Goal: Navigation & Orientation: Find specific page/section

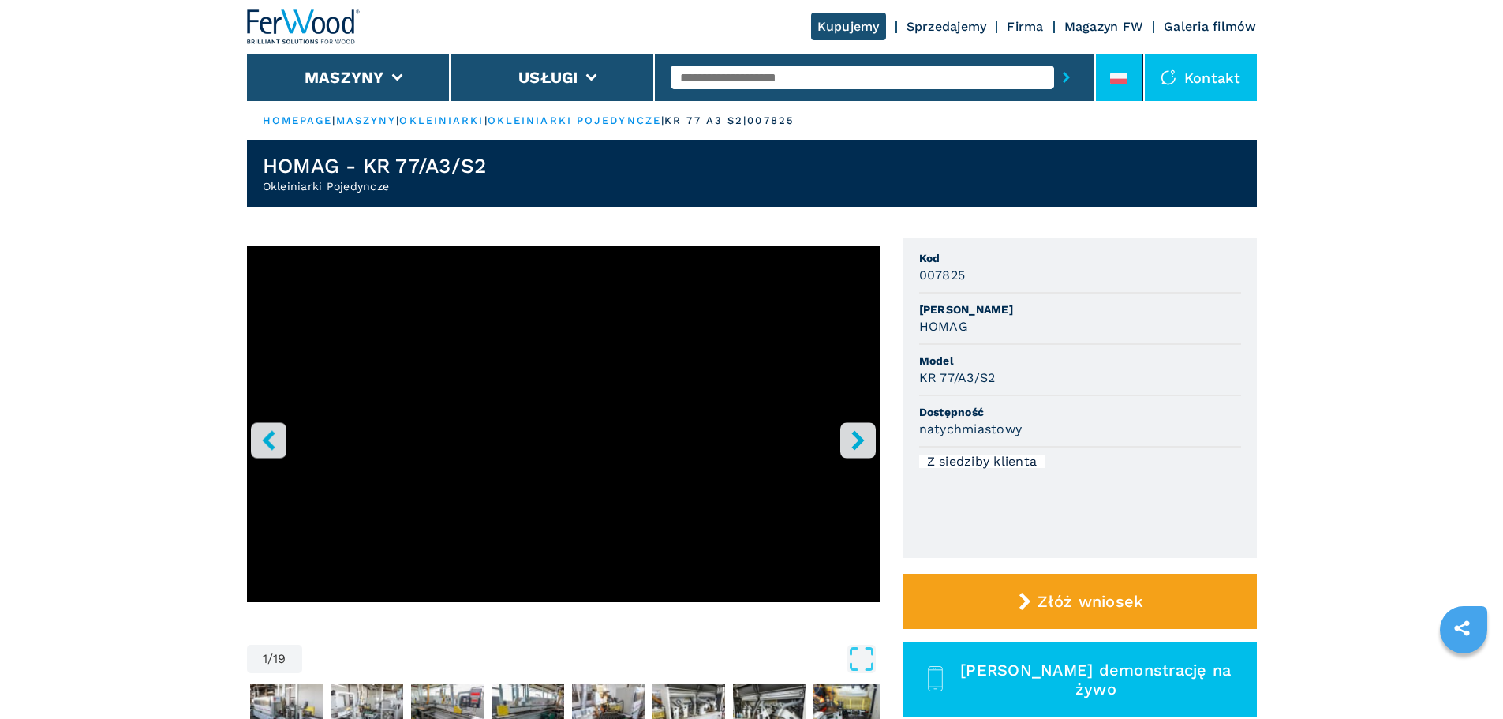
click at [1136, 80] on li at bounding box center [1119, 77] width 47 height 47
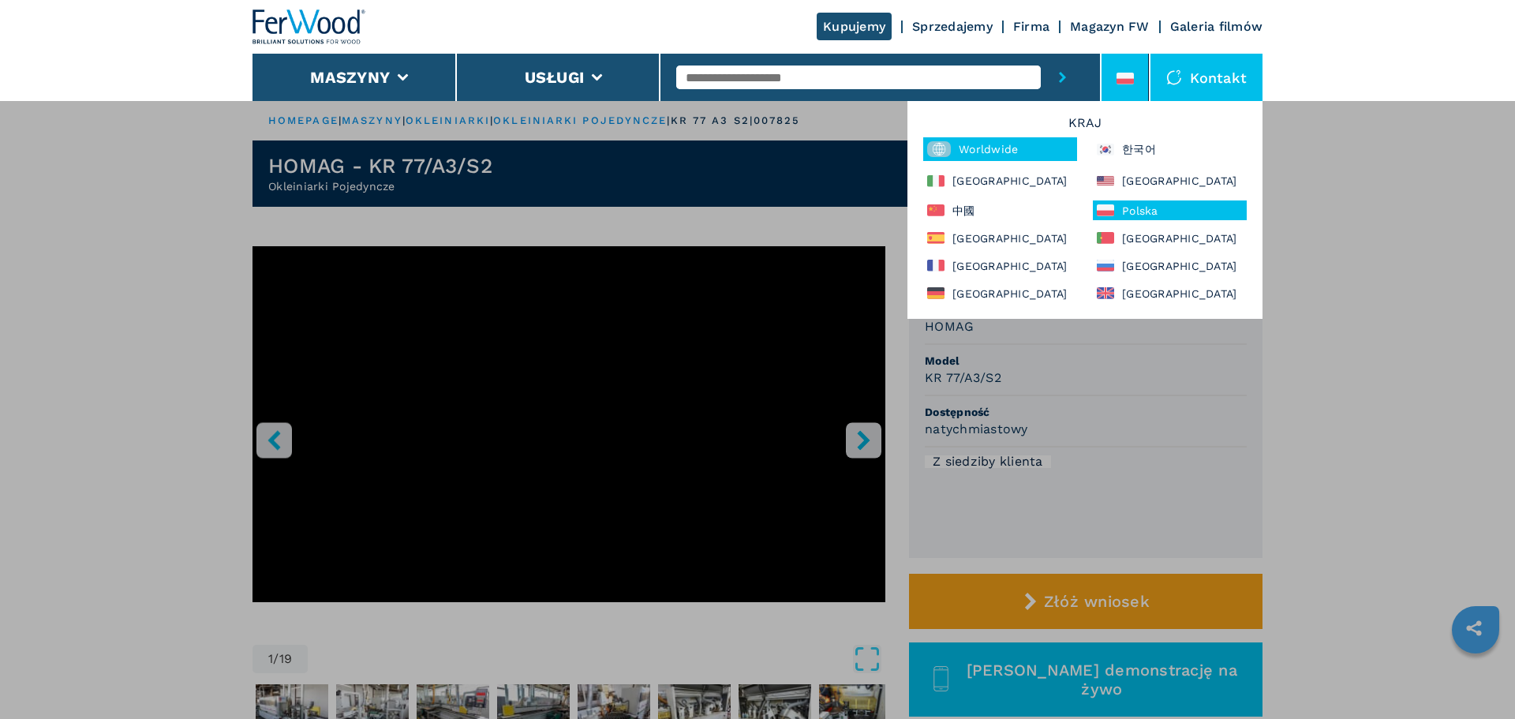
click at [974, 147] on div "Worldwide" at bounding box center [1000, 149] width 154 height 24
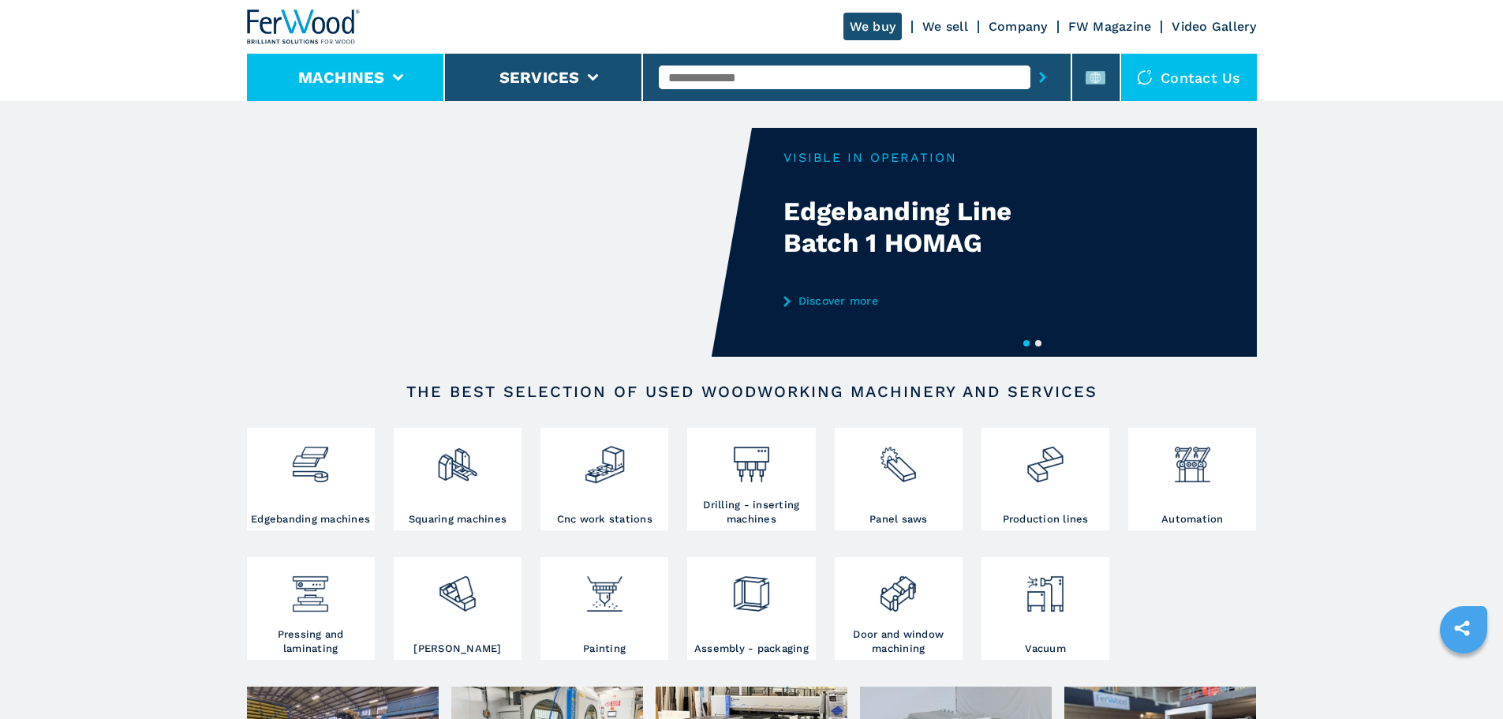
click at [365, 75] on button "Machines" at bounding box center [341, 77] width 87 height 19
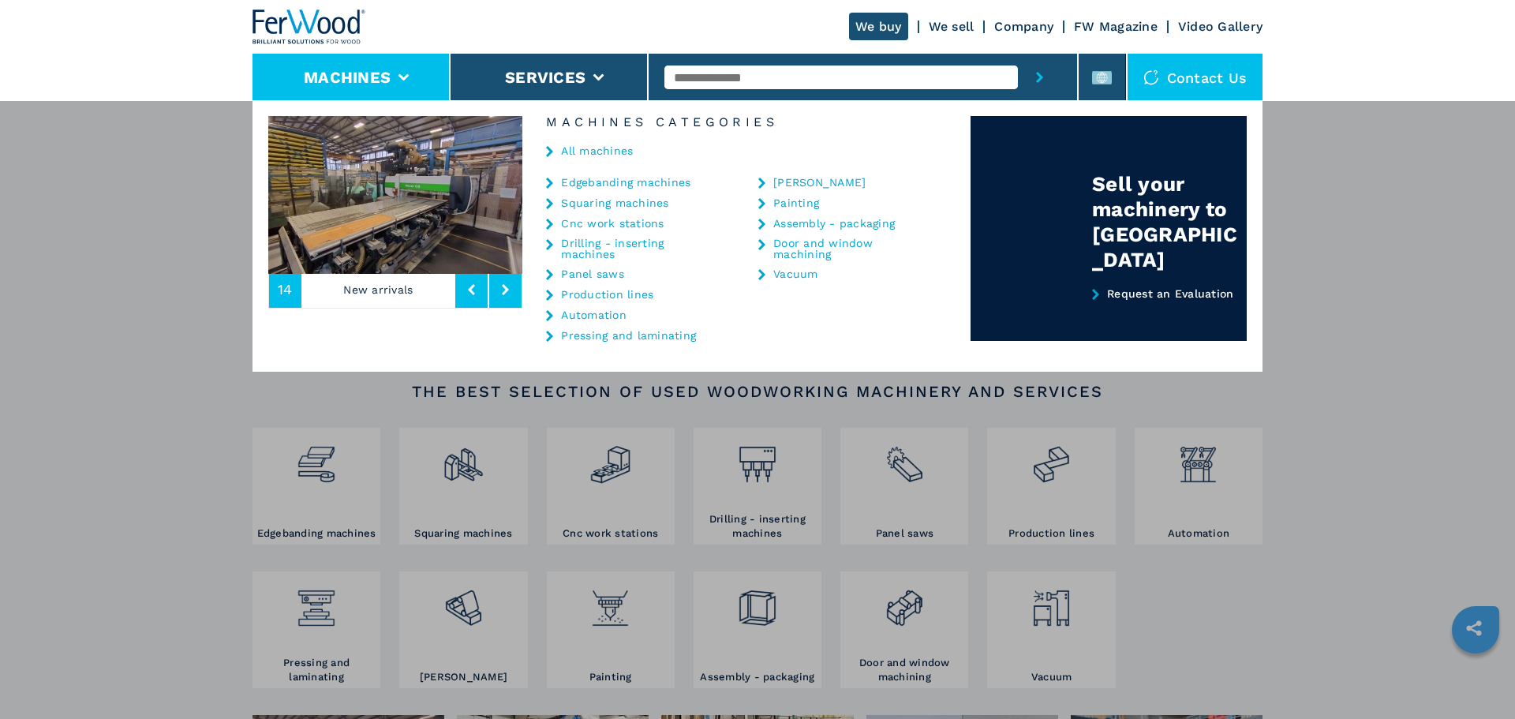
click at [1035, 30] on link "Company" at bounding box center [1023, 26] width 59 height 15
click at [1108, 81] on rect at bounding box center [1102, 77] width 20 height 13
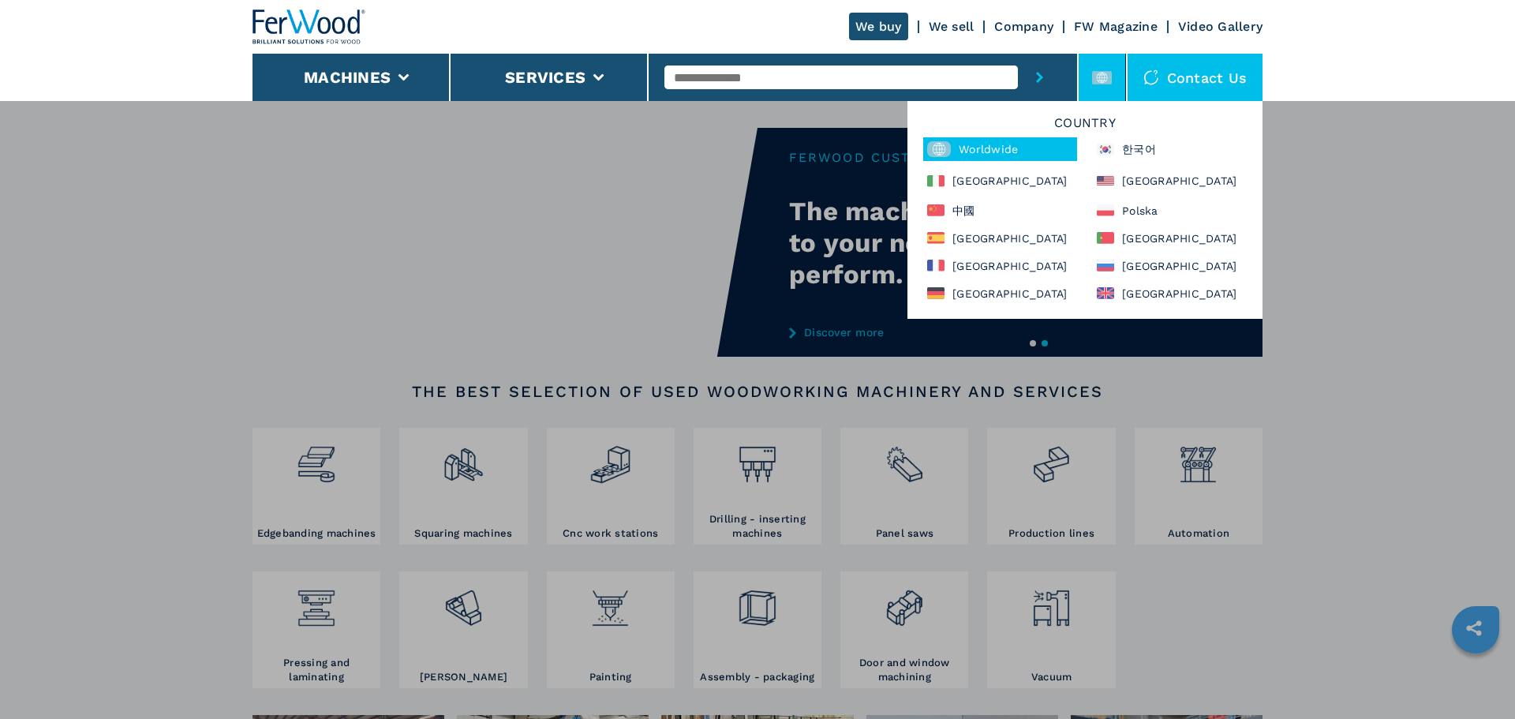
click at [1117, 26] on link "FW Magazine" at bounding box center [1116, 26] width 84 height 15
